Goal: Task Accomplishment & Management: Complete application form

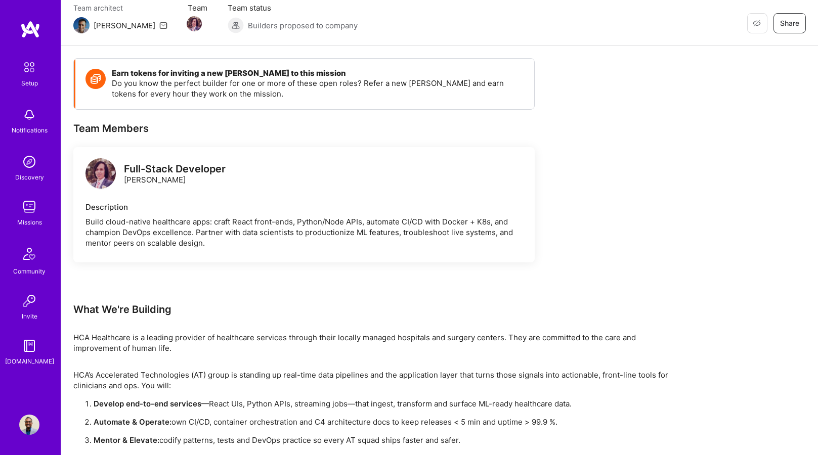
scroll to position [130, 0]
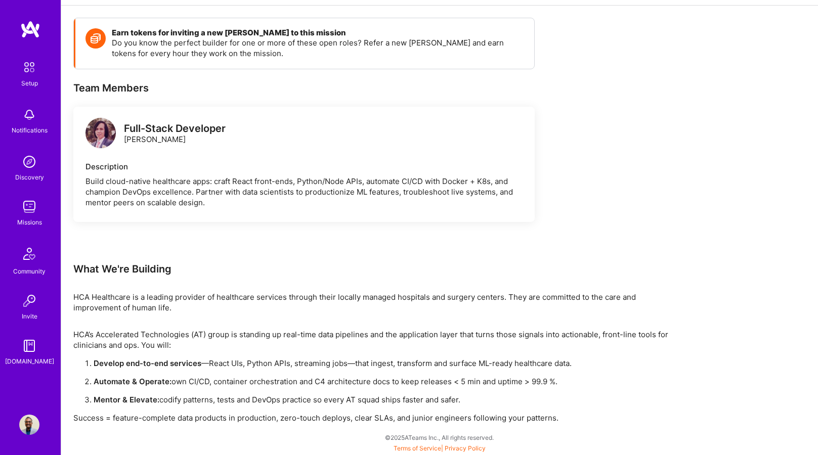
click at [29, 214] on img at bounding box center [29, 207] width 20 height 20
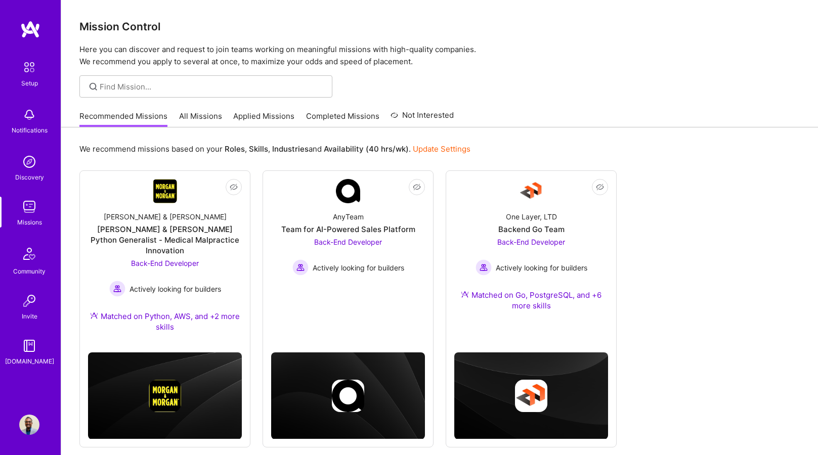
click at [262, 117] on link "Applied Missions" at bounding box center [263, 119] width 61 height 17
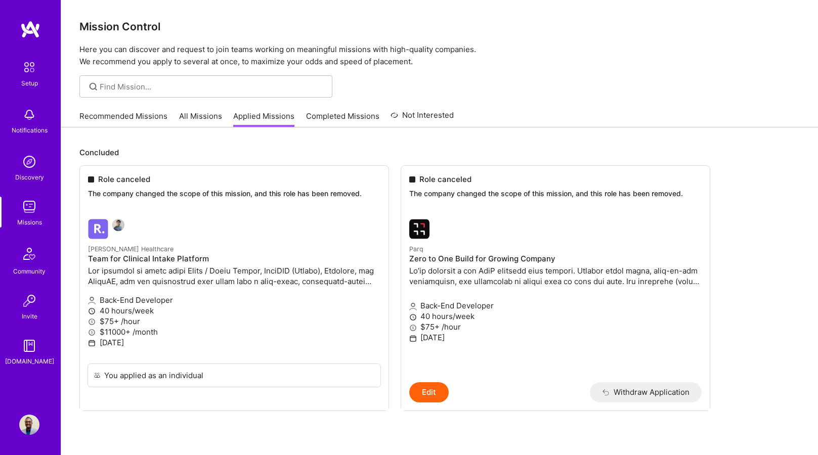
click at [121, 112] on link "Recommended Missions" at bounding box center [123, 119] width 88 height 17
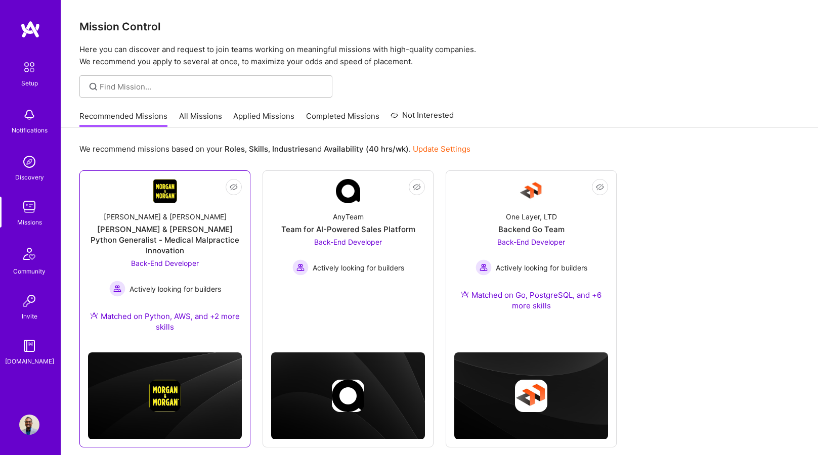
scroll to position [36, 0]
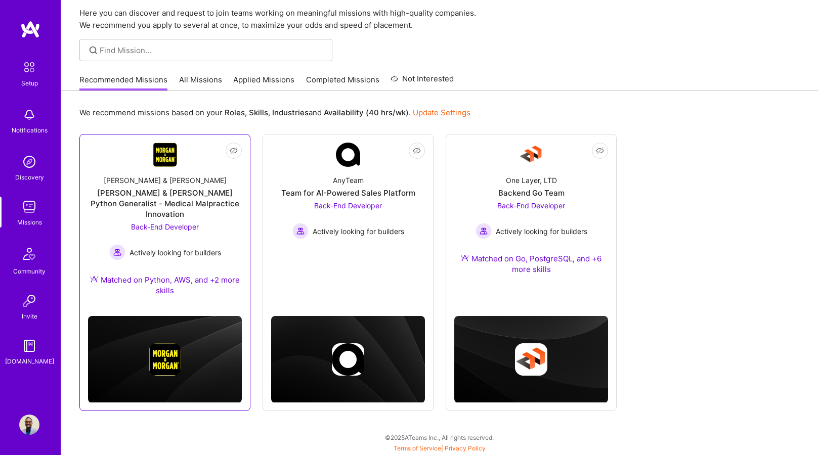
click at [163, 165] on img at bounding box center [165, 155] width 24 height 24
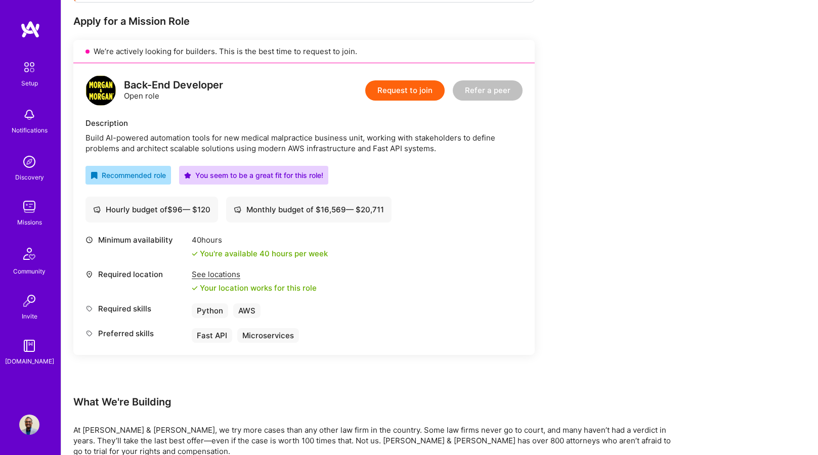
scroll to position [196, 0]
click at [402, 91] on button "Request to join" at bounding box center [404, 91] width 79 height 20
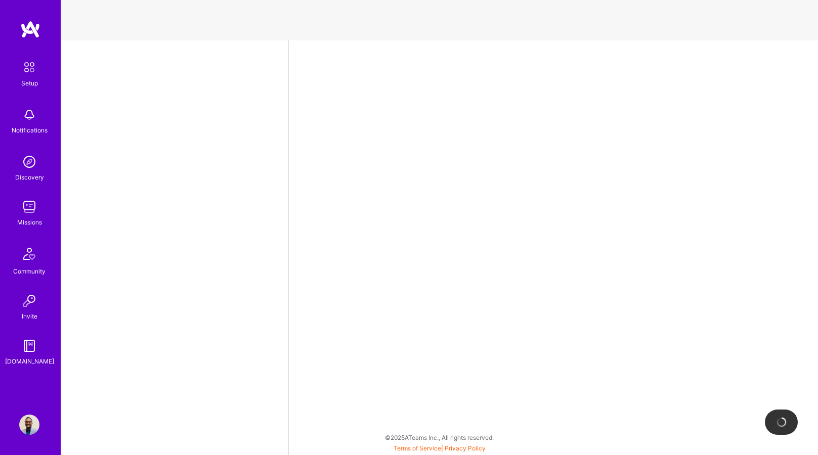
select select "US"
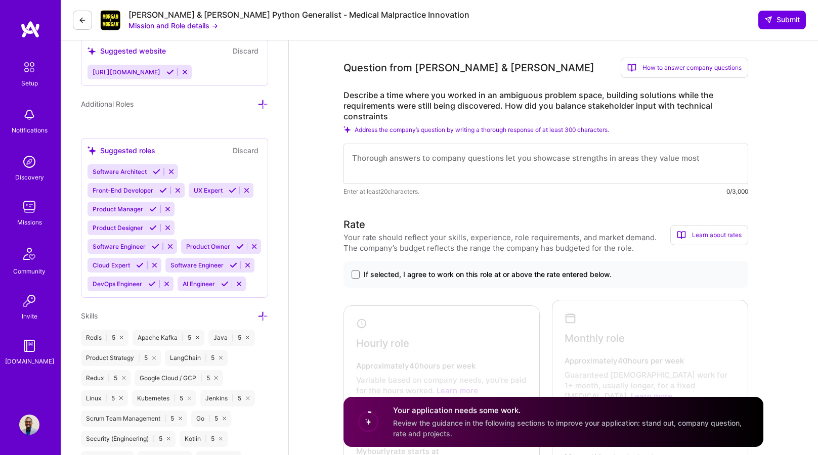
scroll to position [424, 0]
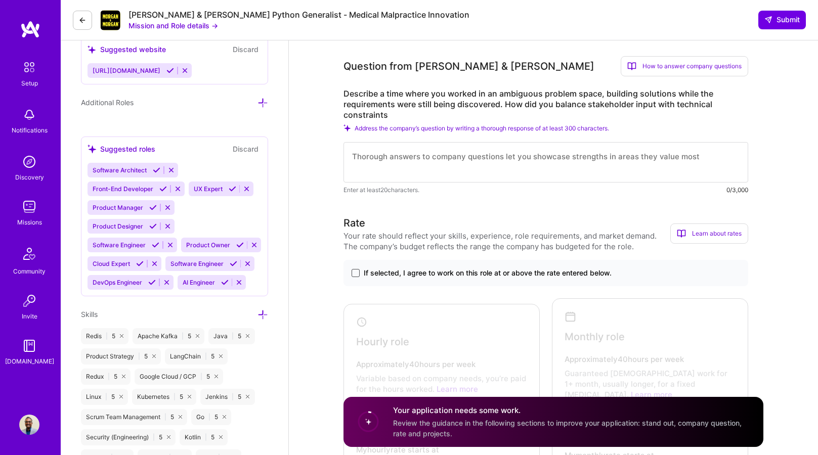
click at [357, 274] on span at bounding box center [355, 273] width 8 height 8
click at [0, 0] on input "If selected, I agree to work on this role at or above the rate entered below." at bounding box center [0, 0] width 0 height 0
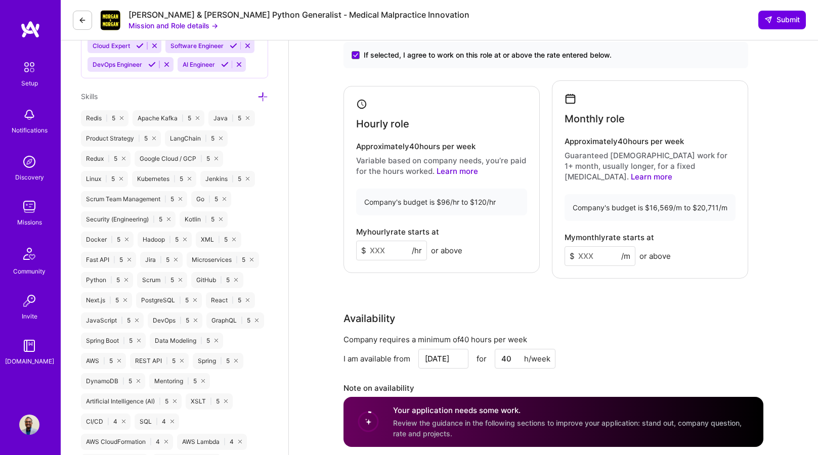
scroll to position [643, 0]
click at [376, 244] on input at bounding box center [391, 250] width 71 height 20
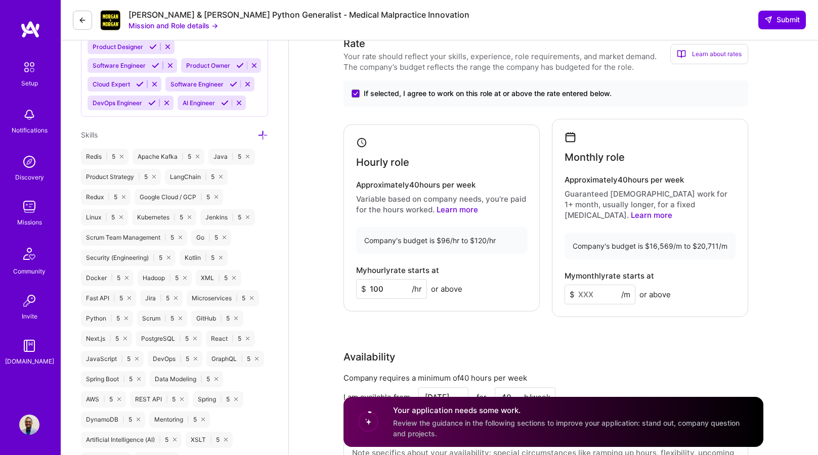
scroll to position [603, 0]
type input "100"
click at [610, 286] on input at bounding box center [599, 296] width 71 height 20
type input "18000"
click at [705, 333] on div "Rate Your rate should reflect your skills, experience, role requirements, and m…" at bounding box center [553, 265] width 420 height 457
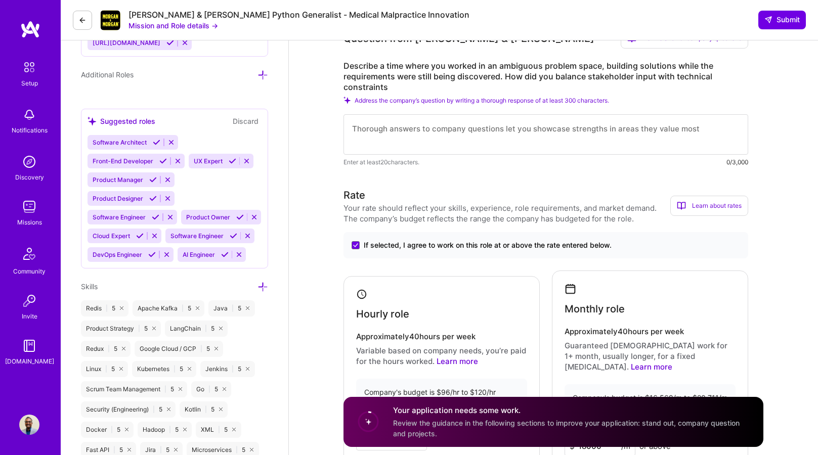
scroll to position [450, 0]
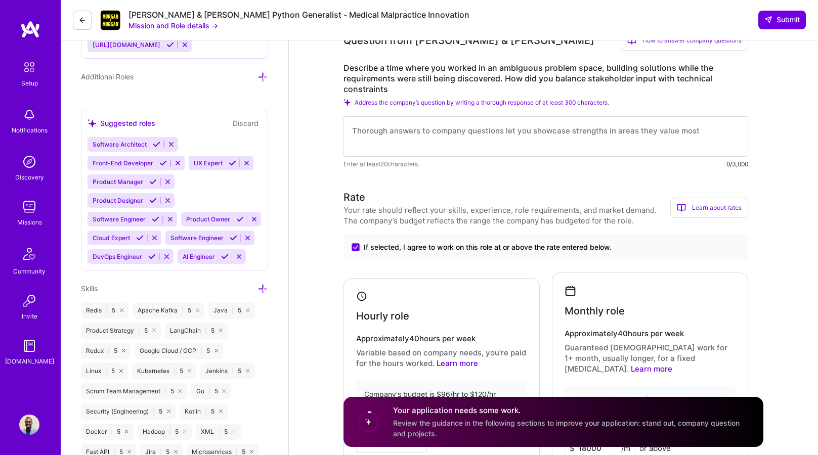
click at [553, 131] on textarea at bounding box center [545, 136] width 405 height 40
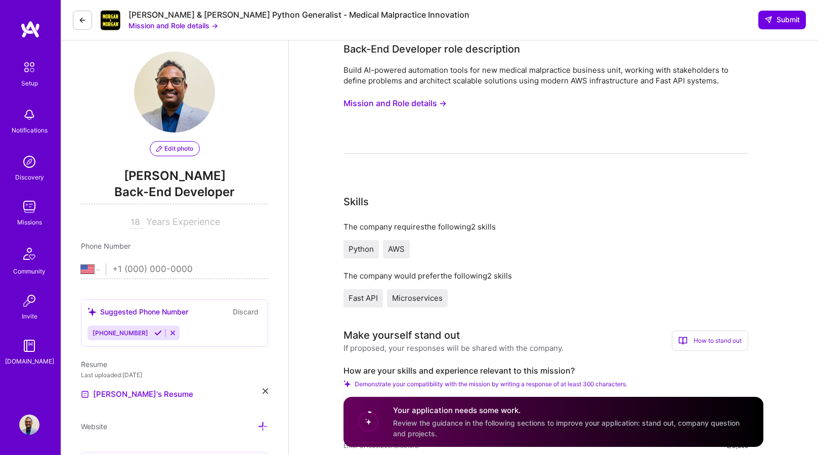
scroll to position [0, 0]
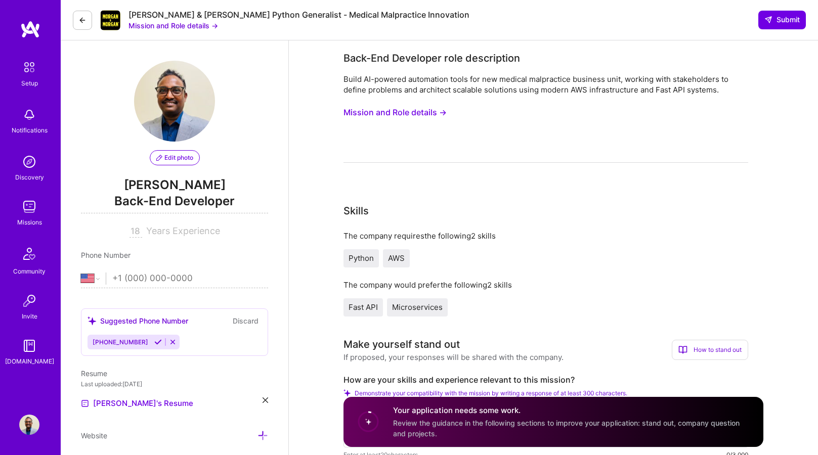
click at [478, 107] on div "Build AI-powered automation tools for new medical malpractice business unit, wo…" at bounding box center [545, 118] width 405 height 89
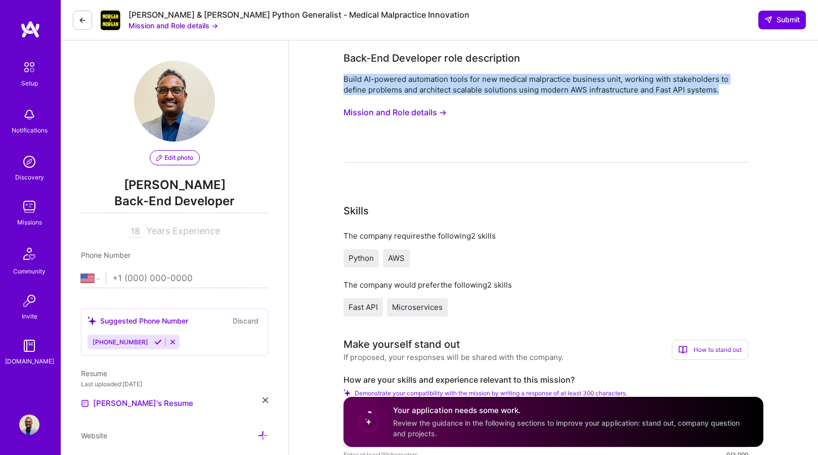
drag, startPoint x: 345, startPoint y: 77, endPoint x: 726, endPoint y: 88, distance: 381.0
click at [726, 88] on div "Build AI-powered automation tools for new medical malpractice business unit, wo…" at bounding box center [545, 84] width 405 height 21
copy div "Build AI-powered automation tools for new medical malpractice business unit, wo…"
drag, startPoint x: 343, startPoint y: 78, endPoint x: 763, endPoint y: 89, distance: 419.9
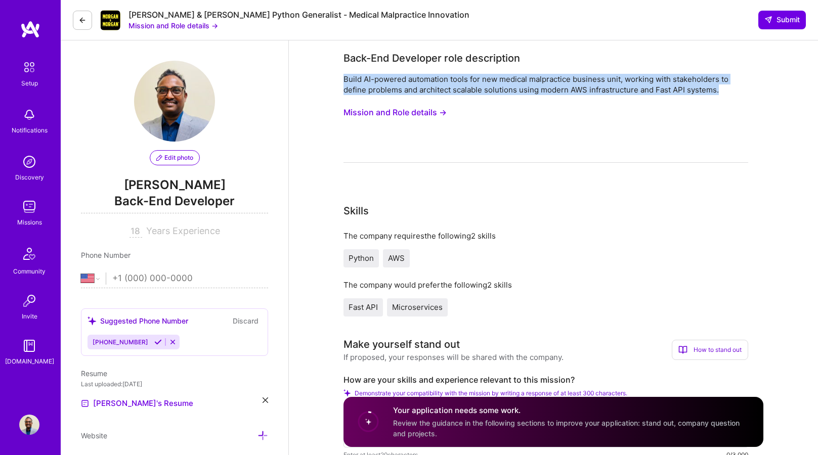
copy div "Build AI-powered automation tools for new medical malpractice business unit, wo…"
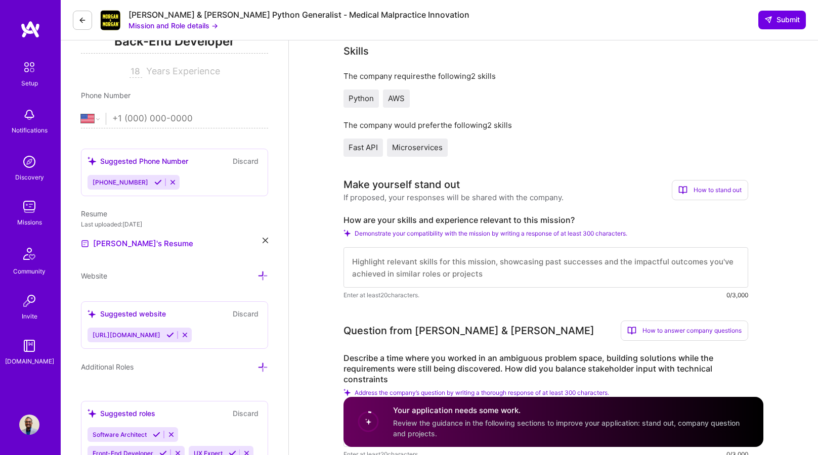
scroll to position [162, 0]
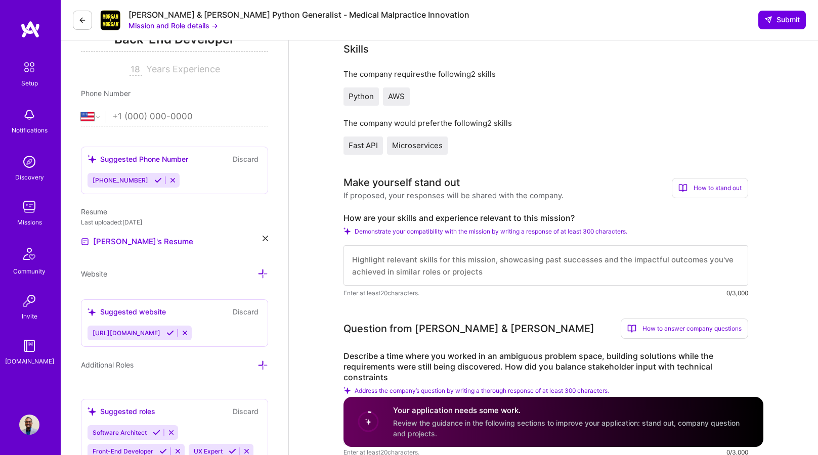
click at [393, 264] on textarea at bounding box center [545, 265] width 405 height 40
paste textarea "As a seasoned Technology Leader specializing in cloud-native, AI/ML-driven solu…"
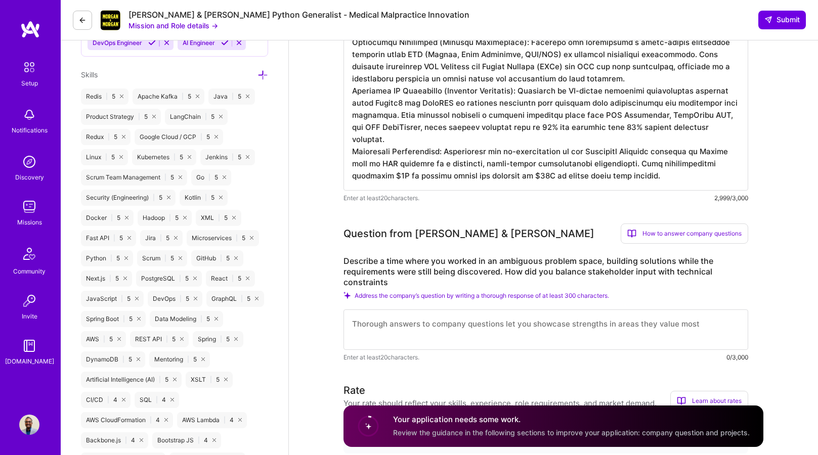
scroll to position [665, 0]
drag, startPoint x: 731, startPoint y: 175, endPoint x: 334, endPoint y: 172, distance: 396.5
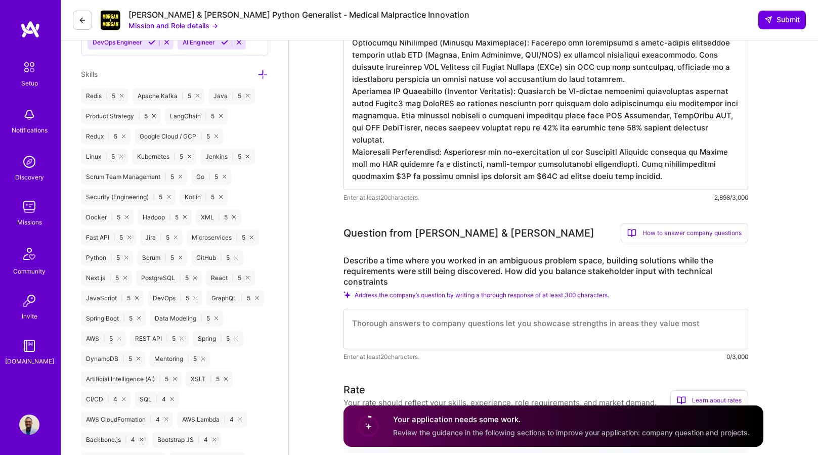
paste textarea "I am seeking a role where I can leverage my deep experience to define complex p…"
drag, startPoint x: 634, startPoint y: 138, endPoint x: 669, endPoint y: 154, distance: 38.2
drag, startPoint x: 733, startPoint y: 176, endPoint x: 343, endPoint y: 176, distance: 390.4
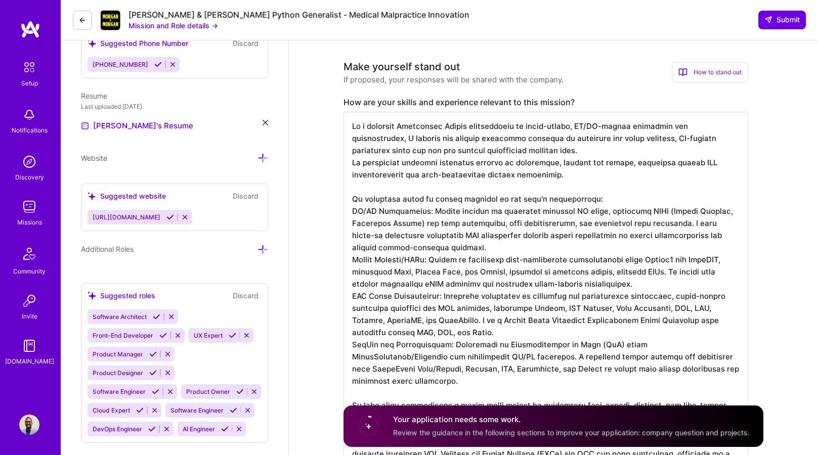
scroll to position [277, 0]
click at [352, 162] on textarea at bounding box center [545, 332] width 405 height 441
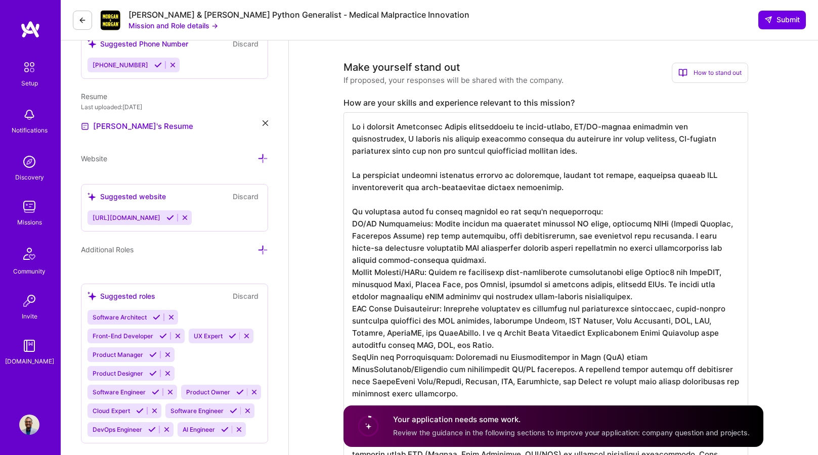
click at [351, 224] on textarea at bounding box center [545, 338] width 405 height 453
click at [353, 272] on textarea at bounding box center [545, 338] width 405 height 453
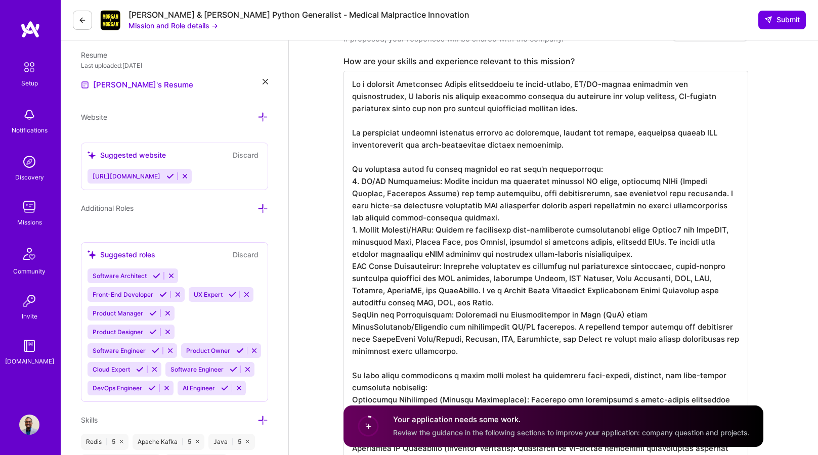
scroll to position [322, 0]
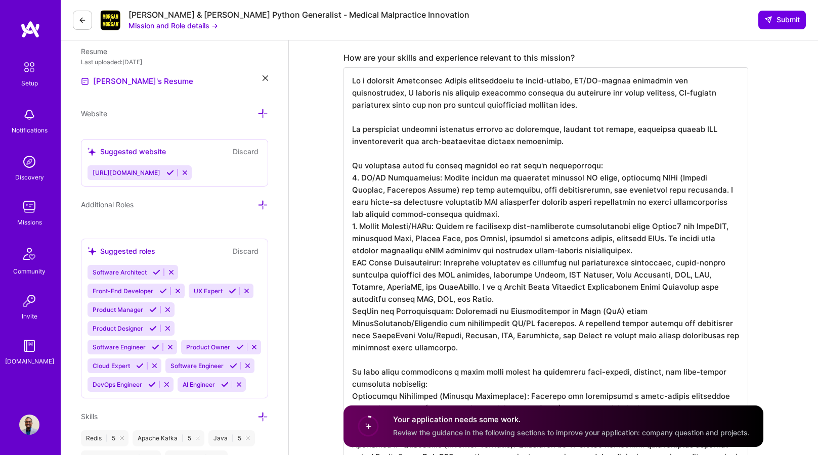
click at [352, 262] on textarea at bounding box center [545, 293] width 405 height 453
click at [352, 227] on textarea at bounding box center [545, 293] width 405 height 453
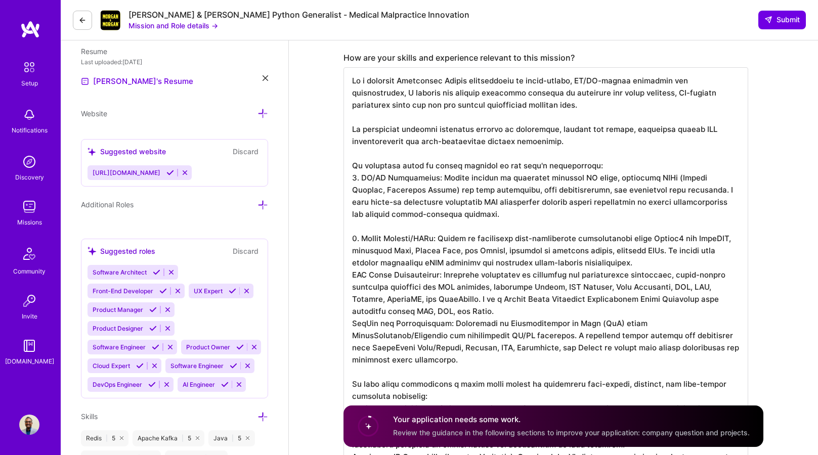
click at [353, 276] on textarea at bounding box center [545, 299] width 405 height 465
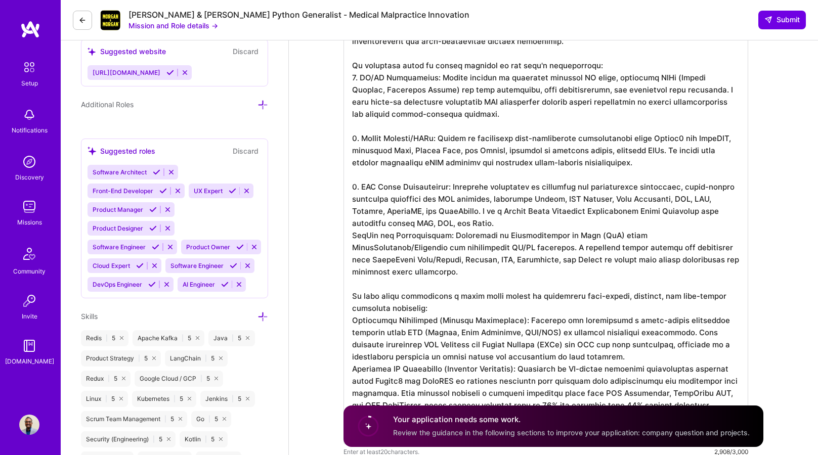
scroll to position [424, 0]
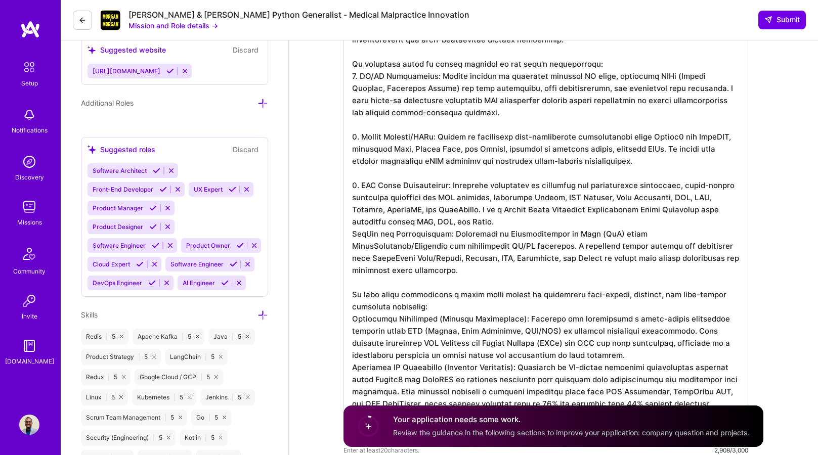
click at [351, 235] on textarea at bounding box center [545, 204] width 405 height 477
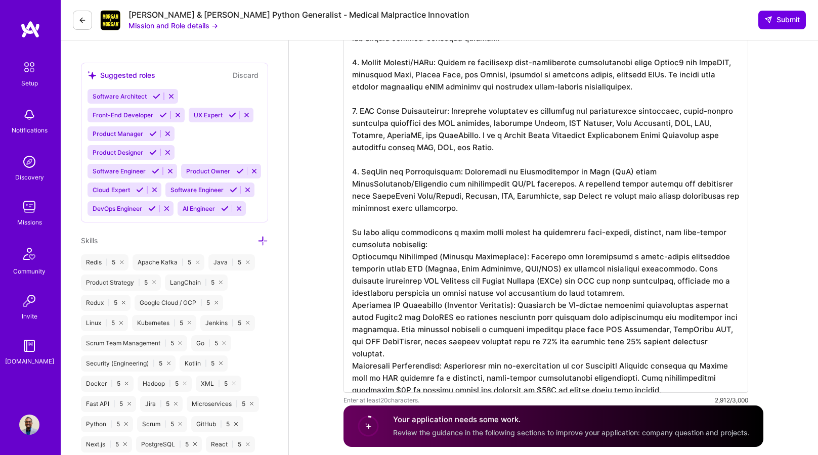
scroll to position [500, 0]
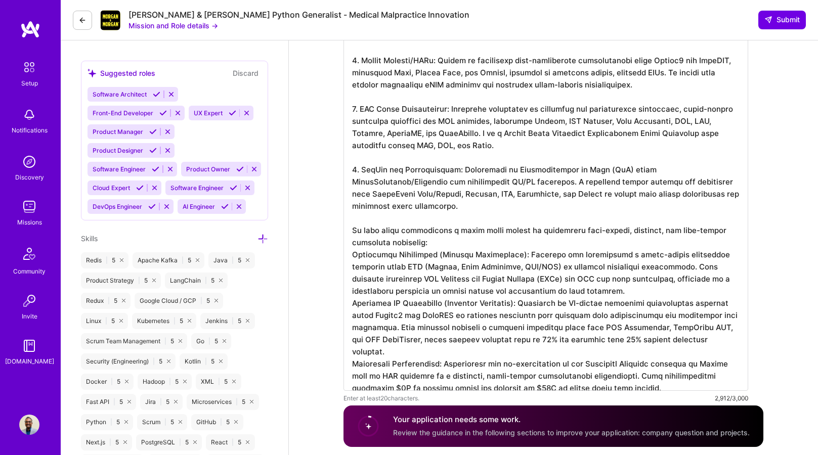
click at [352, 250] on textarea at bounding box center [545, 140] width 405 height 502
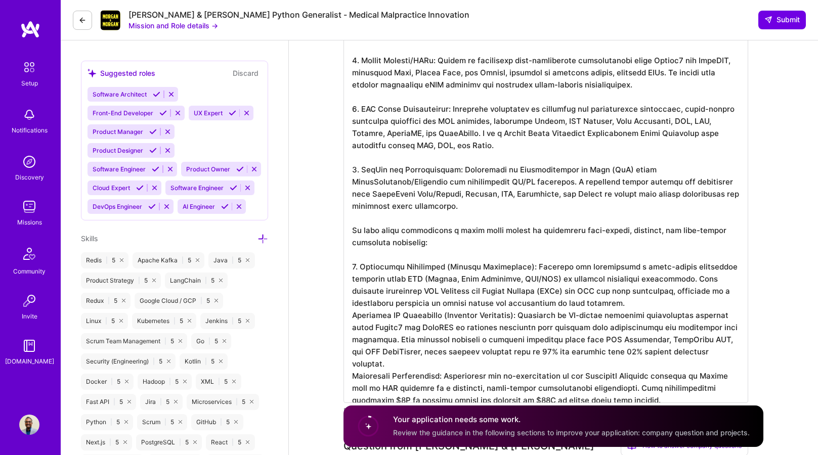
drag, startPoint x: 353, startPoint y: 315, endPoint x: 370, endPoint y: 314, distance: 17.2
click at [353, 315] on textarea at bounding box center [545, 146] width 405 height 514
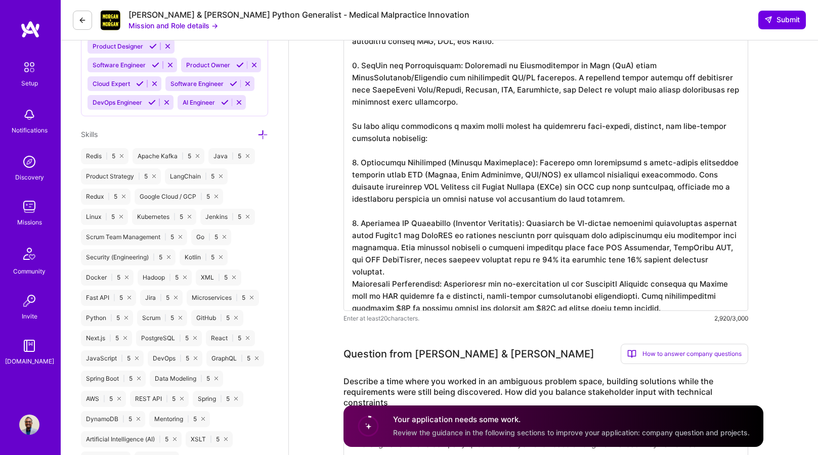
scroll to position [605, 0]
click at [351, 273] on textarea at bounding box center [545, 48] width 405 height 526
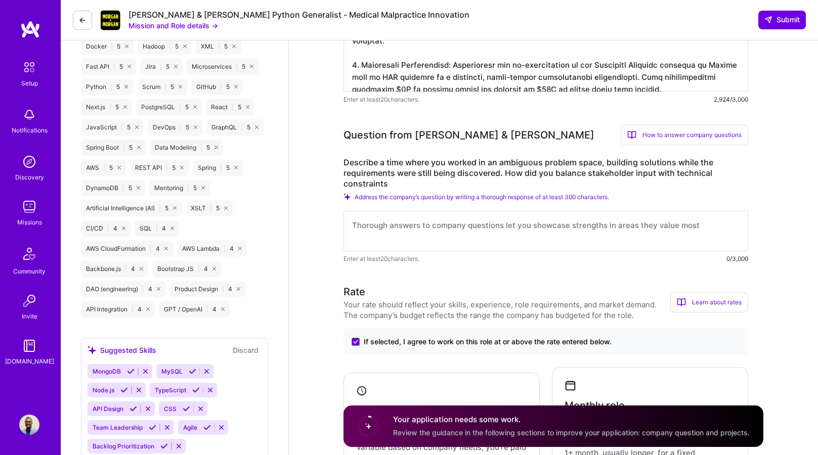
scroll to position [836, 0]
type textarea "As a seasoned Technology Leader specializing in cloud-native, AI/ML-driven solu…"
click at [725, 191] on div "Describe a time where you worked in an ambiguous problem space, building soluti…" at bounding box center [545, 209] width 405 height 107
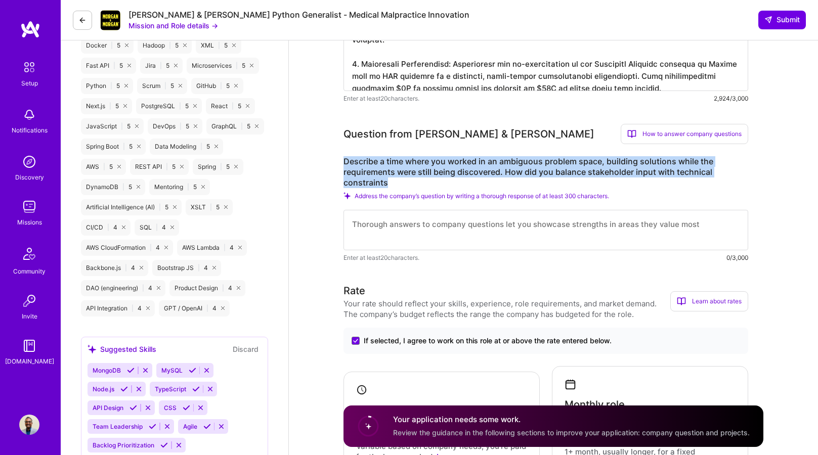
drag, startPoint x: 344, startPoint y: 159, endPoint x: 394, endPoint y: 180, distance: 54.2
click at [394, 180] on label "Describe a time where you worked in an ambiguous problem space, building soluti…" at bounding box center [545, 172] width 405 height 32
copy label "Describe a time where you worked in an ambiguous problem space, building soluti…"
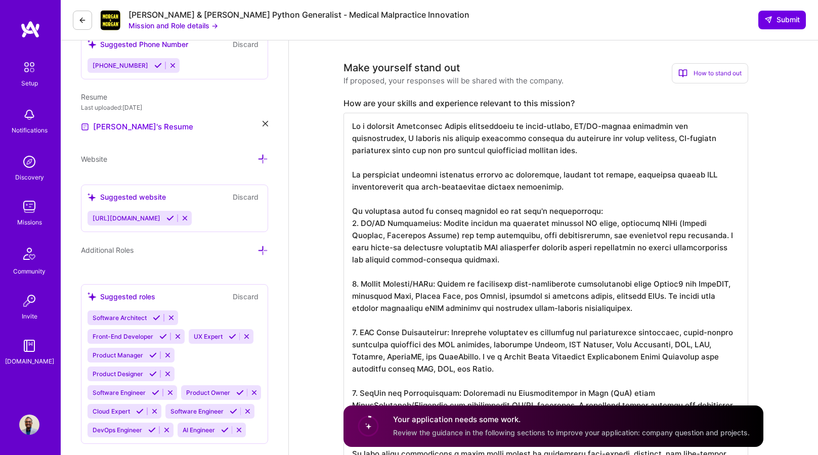
scroll to position [276, 0]
click at [184, 111] on div "Last uploaded: [DATE]" at bounding box center [174, 108] width 187 height 11
click at [157, 129] on link "[PERSON_NAME]'s Resume" at bounding box center [137, 128] width 112 height 12
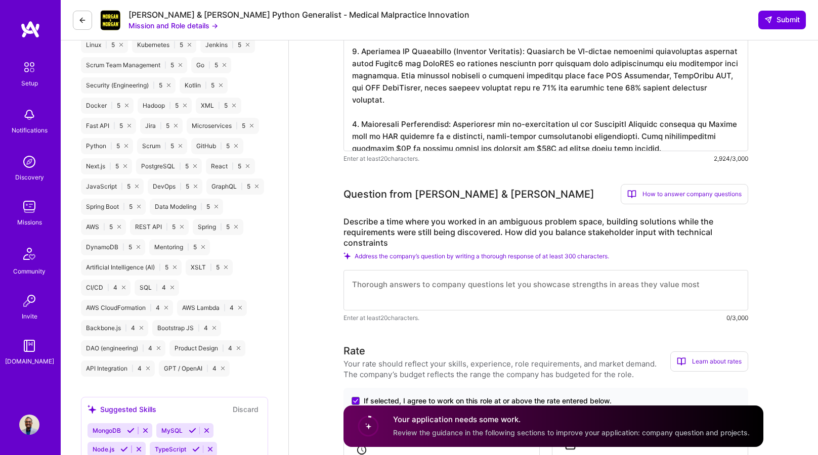
scroll to position [776, 0]
click at [428, 295] on textarea at bounding box center [545, 291] width 405 height 40
paste textarea "Lor ipsu dolorsitame cons A elitseddo ei temporinc utlabor etdol mag aliquaenim…"
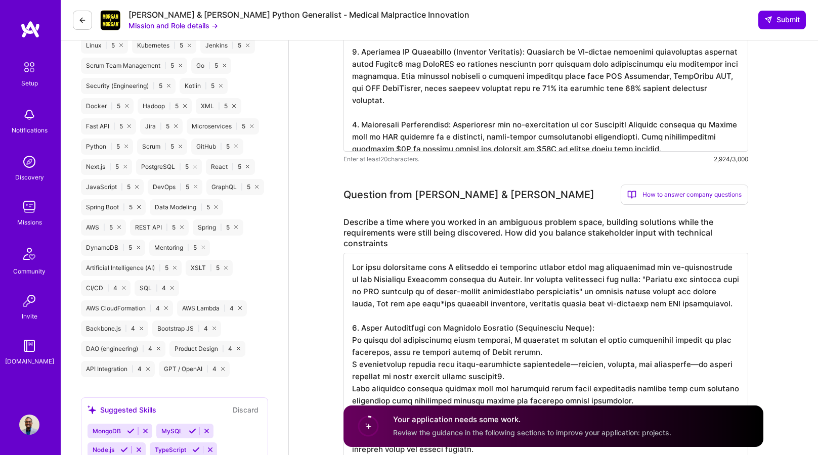
scroll to position [908, 0]
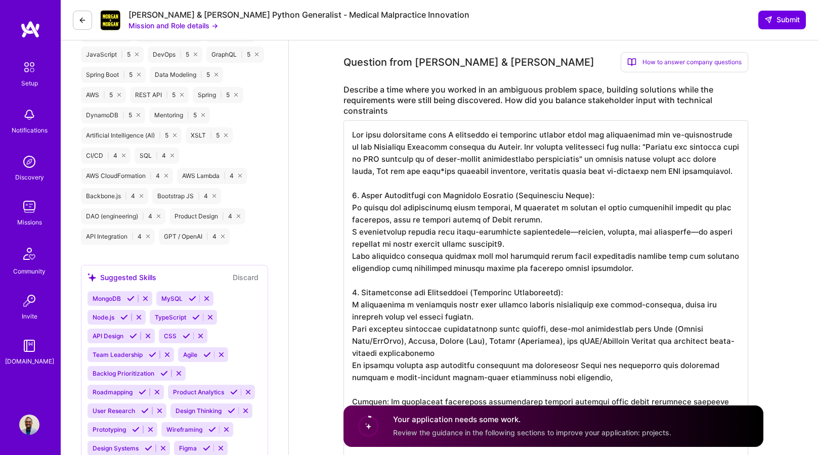
drag, startPoint x: 444, startPoint y: 135, endPoint x: 486, endPoint y: 136, distance: 42.5
click at [446, 134] on textarea at bounding box center [545, 292] width 405 height 344
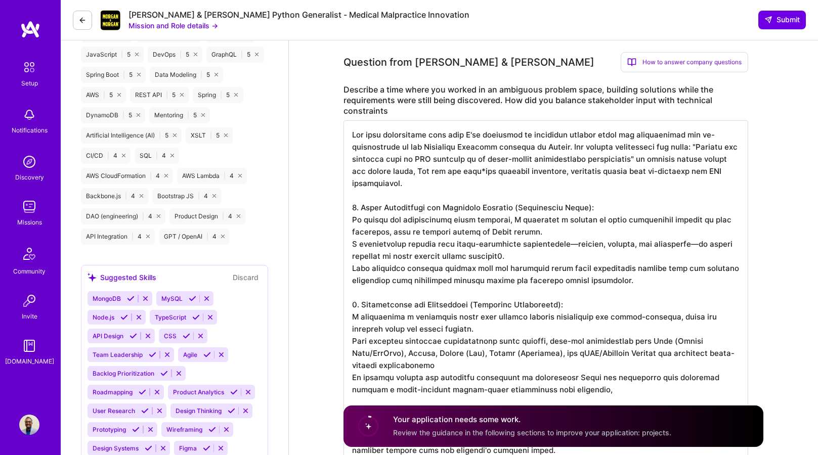
click at [519, 172] on textarea at bounding box center [545, 292] width 405 height 344
click at [576, 144] on textarea at bounding box center [545, 292] width 405 height 344
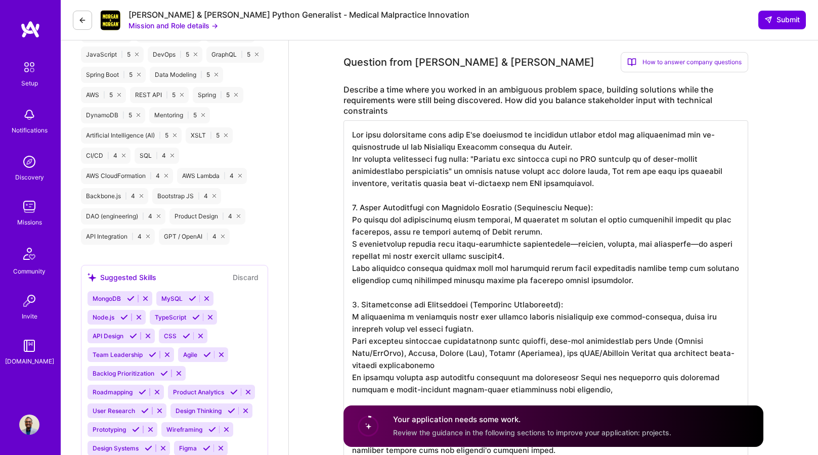
click at [483, 158] on textarea at bounding box center [545, 292] width 405 height 344
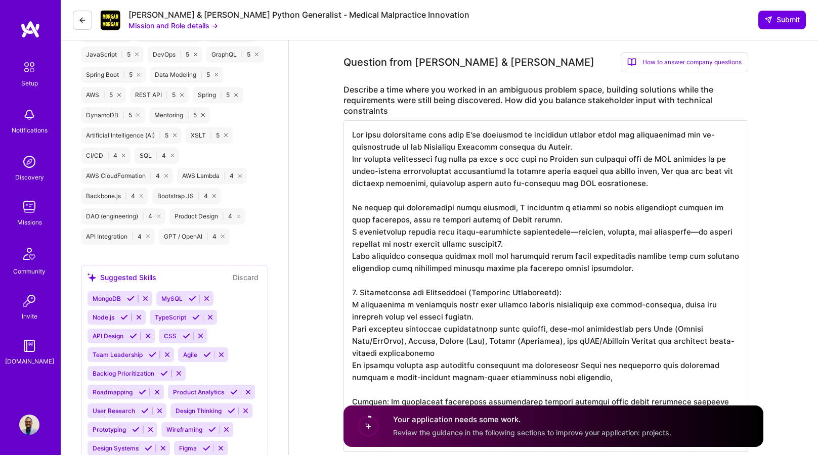
click at [352, 231] on textarea at bounding box center [545, 286] width 405 height 332
click at [538, 220] on textarea at bounding box center [545, 286] width 405 height 332
click at [565, 230] on textarea at bounding box center [545, 286] width 405 height 332
click at [463, 242] on textarea at bounding box center [545, 286] width 405 height 332
click at [354, 256] on textarea at bounding box center [545, 286] width 405 height 332
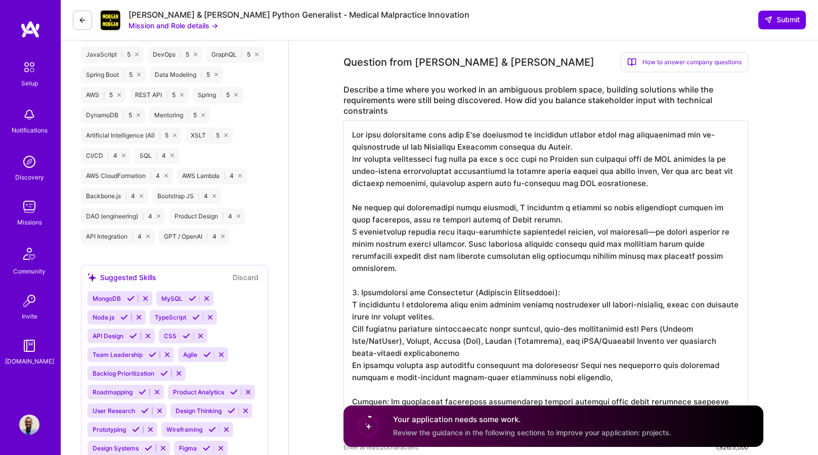
drag, startPoint x: 549, startPoint y: 279, endPoint x: 347, endPoint y: 277, distance: 201.8
click at [347, 277] on textarea at bounding box center [545, 280] width 405 height 320
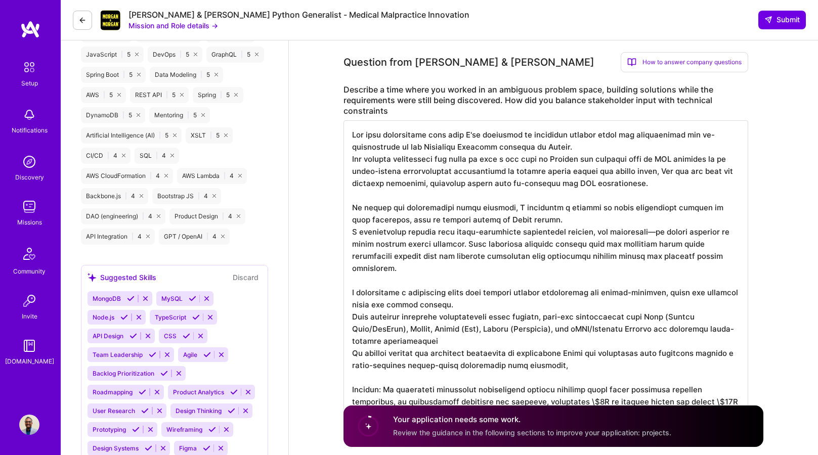
scroll to position [908, 0]
click at [352, 305] on textarea at bounding box center [545, 274] width 405 height 307
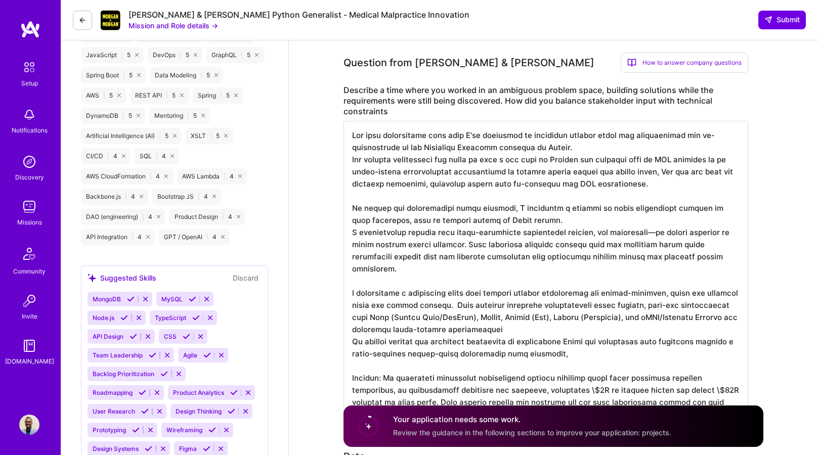
scroll to position [1, 0]
click at [389, 366] on textarea at bounding box center [545, 268] width 405 height 295
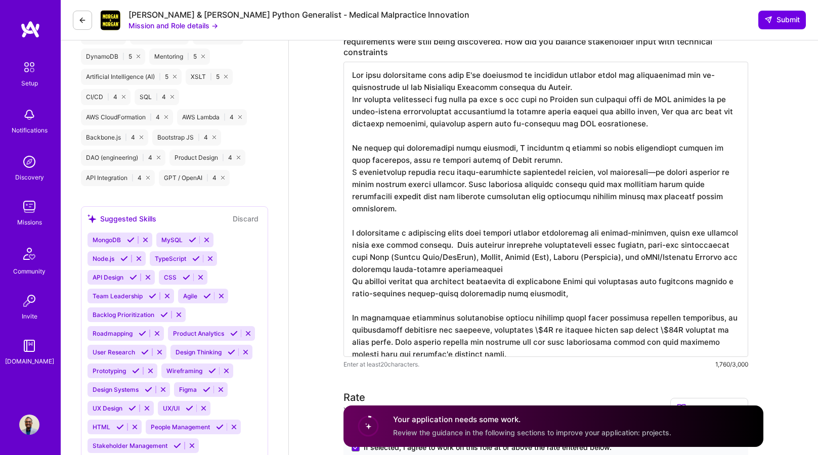
scroll to position [973, 0]
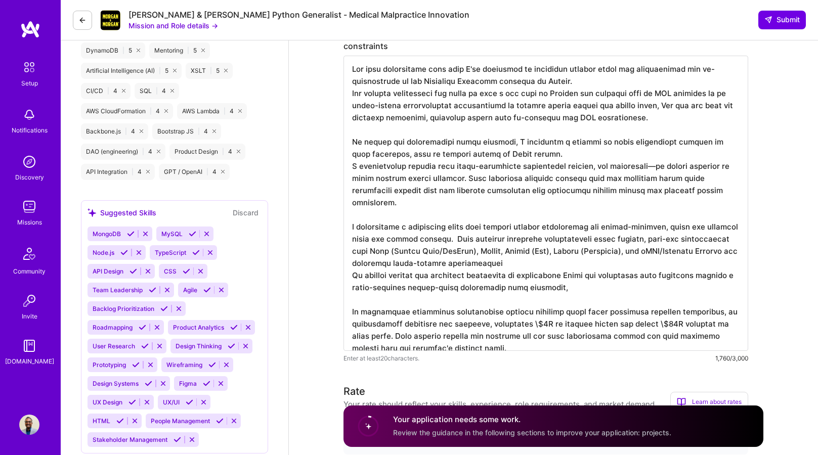
drag, startPoint x: 484, startPoint y: 311, endPoint x: 624, endPoint y: 309, distance: 139.6
click at [624, 309] on textarea at bounding box center [545, 203] width 405 height 295
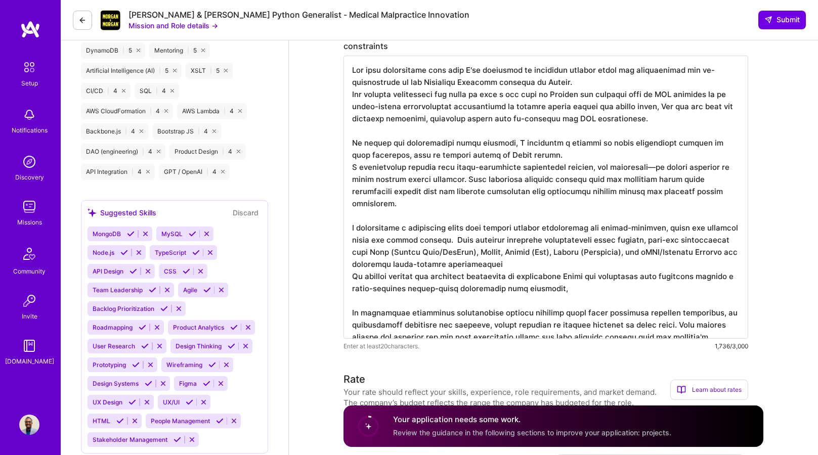
drag, startPoint x: 391, startPoint y: 155, endPoint x: 538, endPoint y: 155, distance: 146.2
click at [538, 155] on textarea at bounding box center [545, 197] width 405 height 283
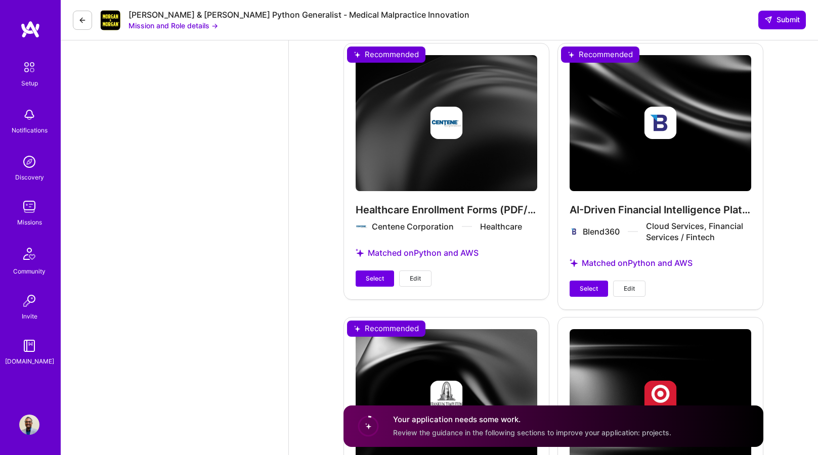
scroll to position [1970, 0]
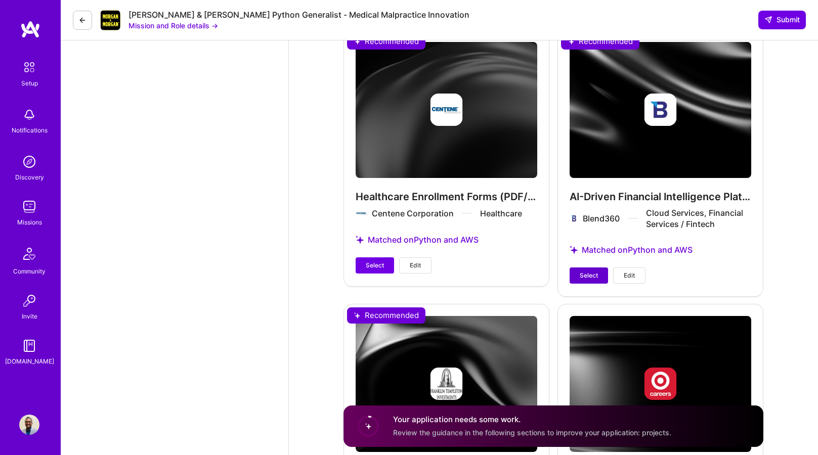
type textarea "Lor ipsu dolorsitame cons adip E'se doeiusmod te incididun utlabor etdol mag al…"
click at [589, 271] on span "Select" at bounding box center [589, 275] width 18 height 9
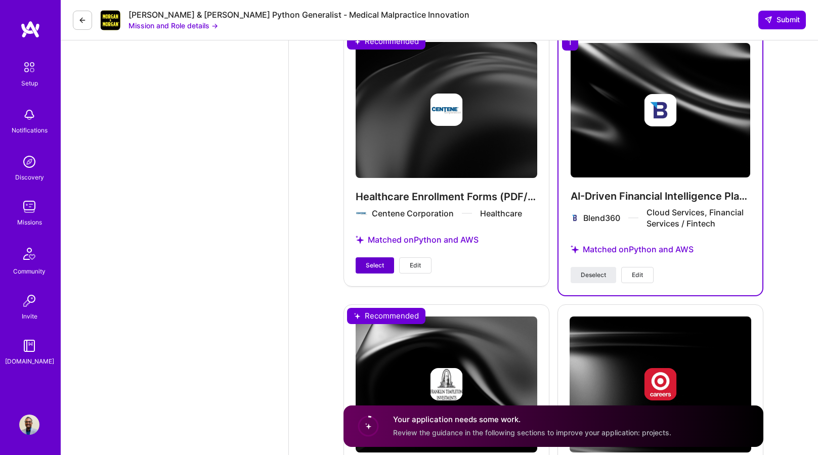
click at [366, 261] on span "Select" at bounding box center [375, 265] width 18 height 9
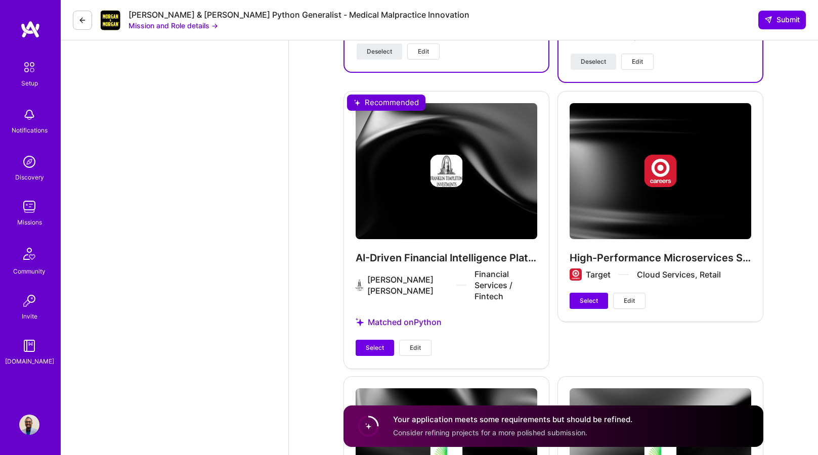
scroll to position [2184, 0]
click at [585, 296] on span "Select" at bounding box center [589, 300] width 18 height 9
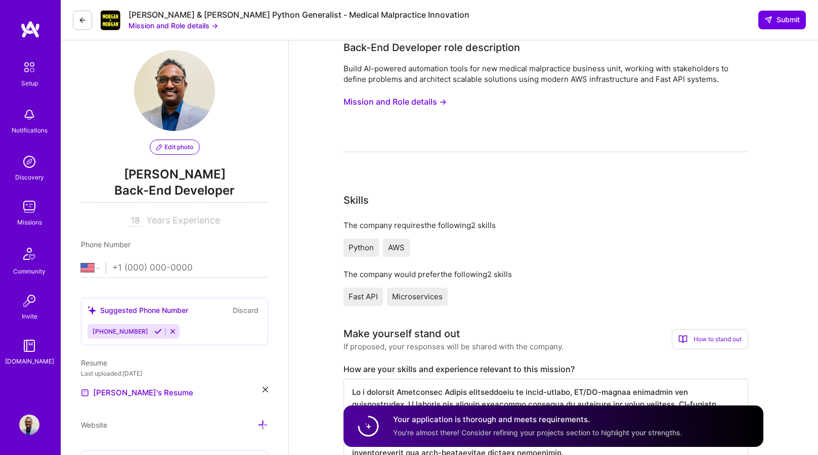
scroll to position [0, 0]
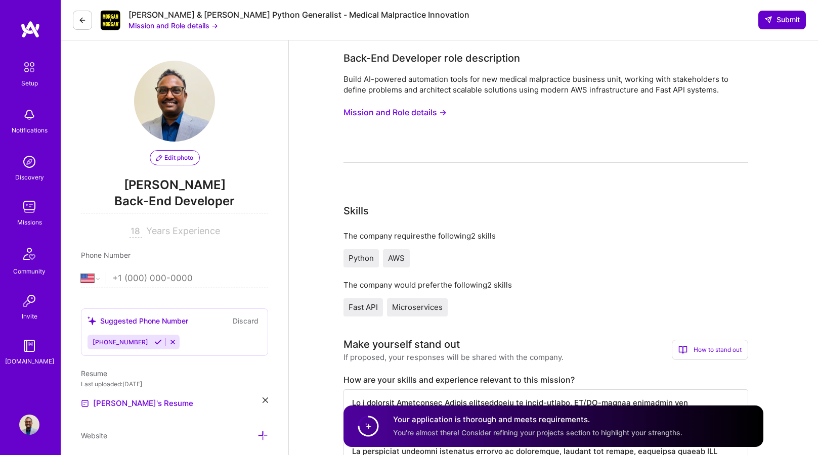
click at [778, 20] on span "Submit" at bounding box center [781, 20] width 35 height 10
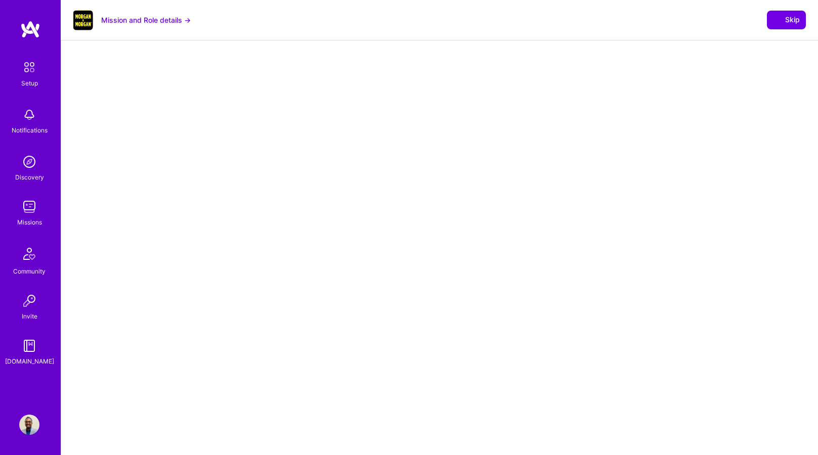
select select "US"
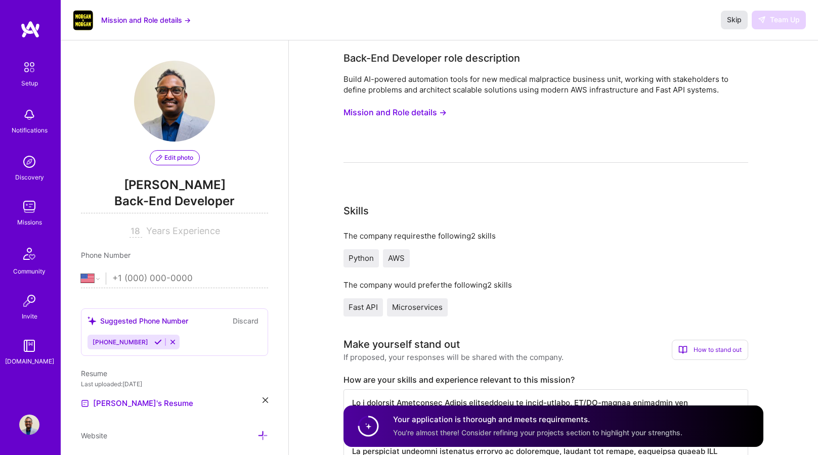
click at [735, 22] on span "Skip" at bounding box center [734, 20] width 15 height 10
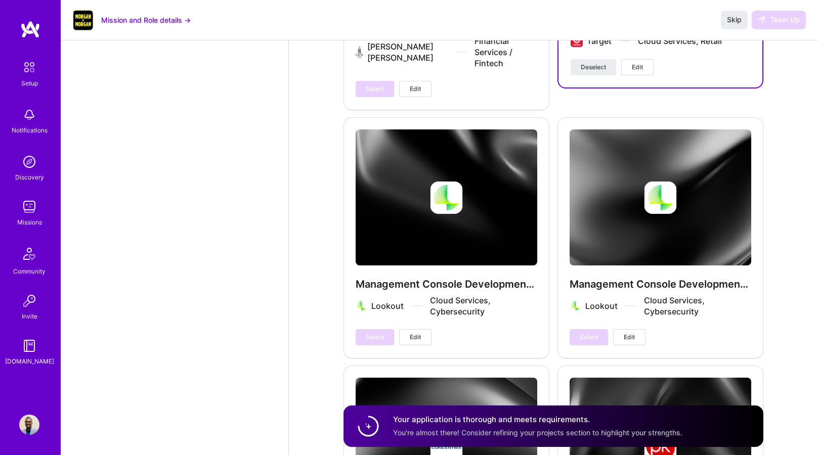
scroll to position [2592, 0]
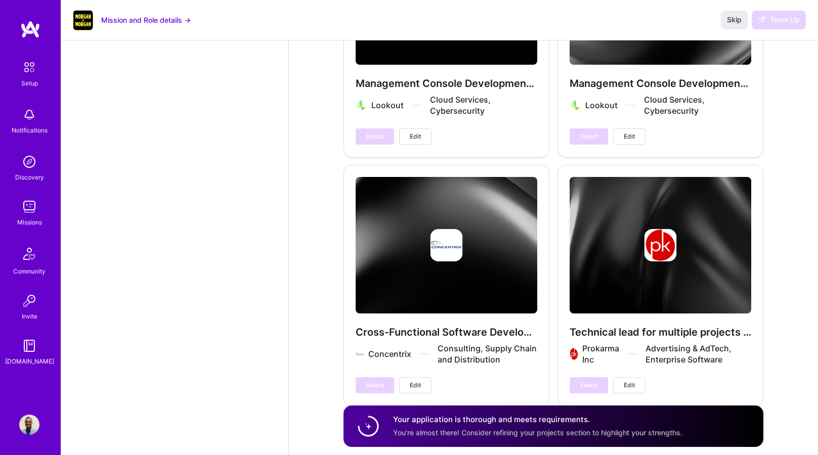
click at [776, 21] on div "Skip Team Up" at bounding box center [763, 20] width 85 height 18
